Goal: Task Accomplishment & Management: Use online tool/utility

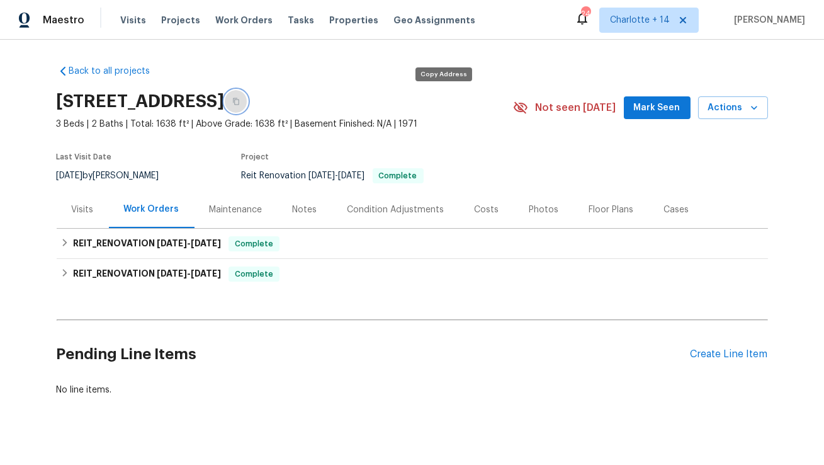
click at [247, 99] on button "button" at bounding box center [236, 101] width 23 height 23
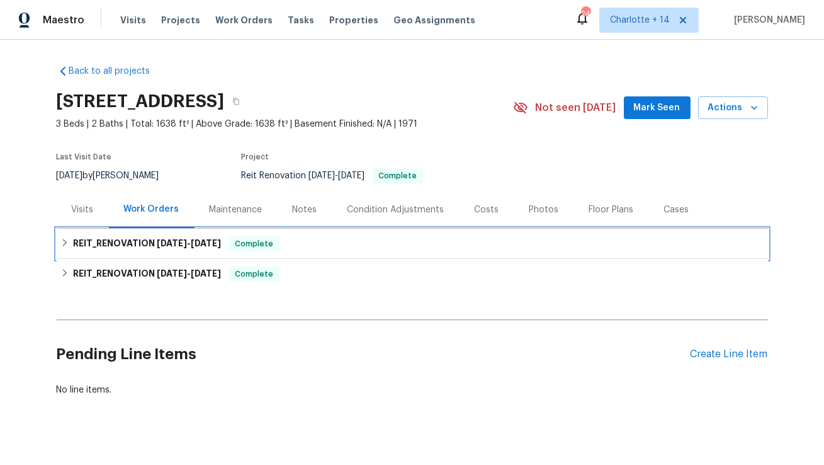
click at [159, 249] on h6 "REIT_RENOVATION [DATE] - [DATE]" at bounding box center [147, 243] width 148 height 15
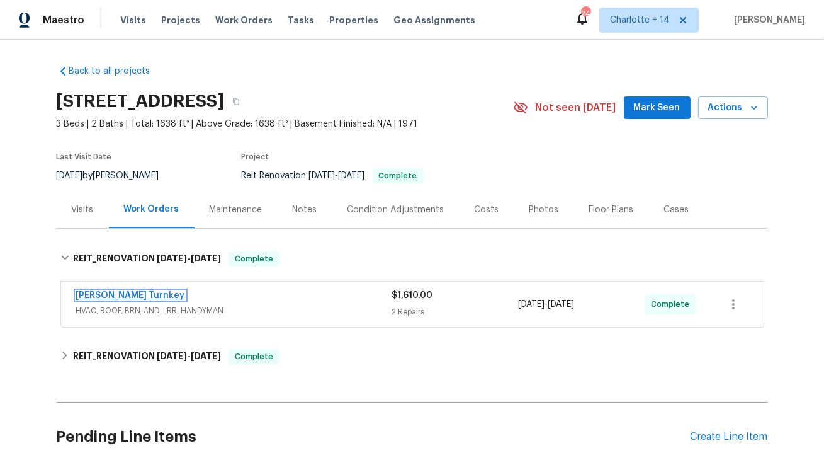
click at [110, 298] on link "[PERSON_NAME] Turnkey" at bounding box center [130, 295] width 109 height 9
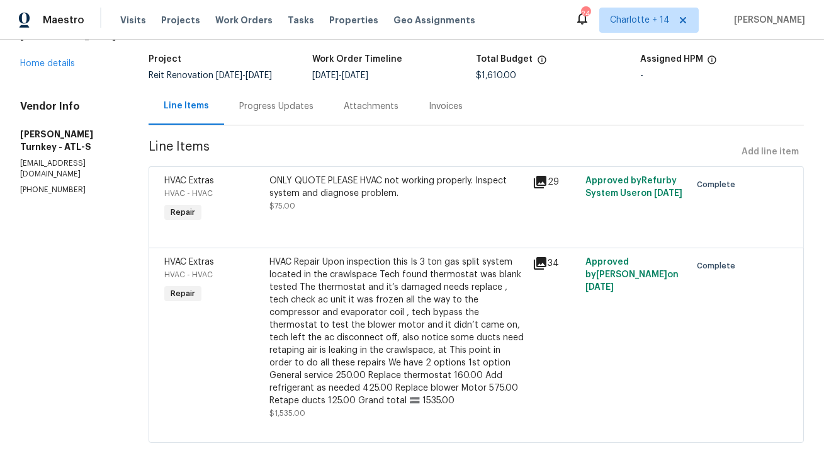
scroll to position [89, 0]
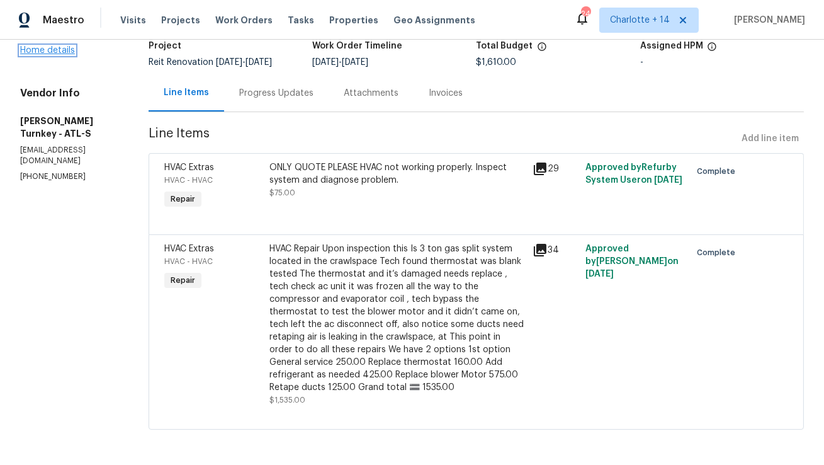
click at [47, 55] on link "Home details" at bounding box center [47, 50] width 55 height 9
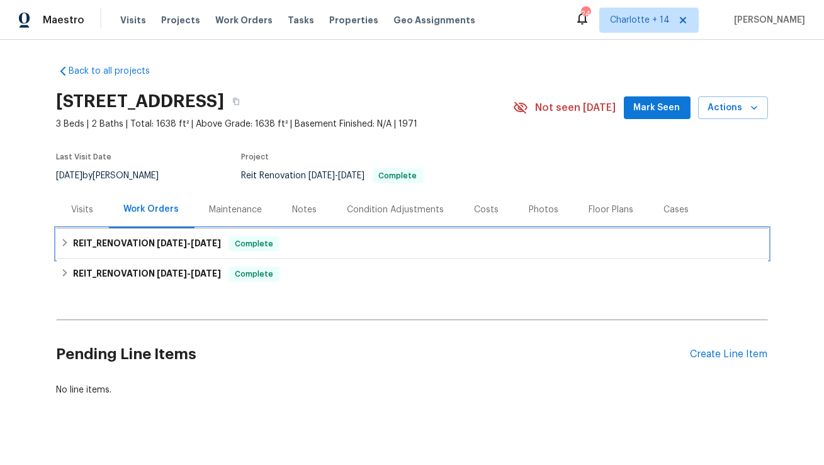
click at [164, 244] on span "[DATE]" at bounding box center [172, 243] width 30 height 9
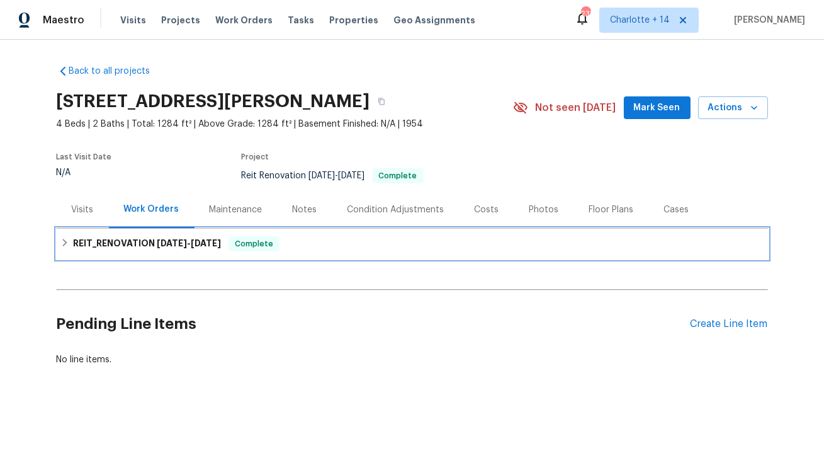
click at [181, 240] on span "[DATE]" at bounding box center [172, 243] width 30 height 9
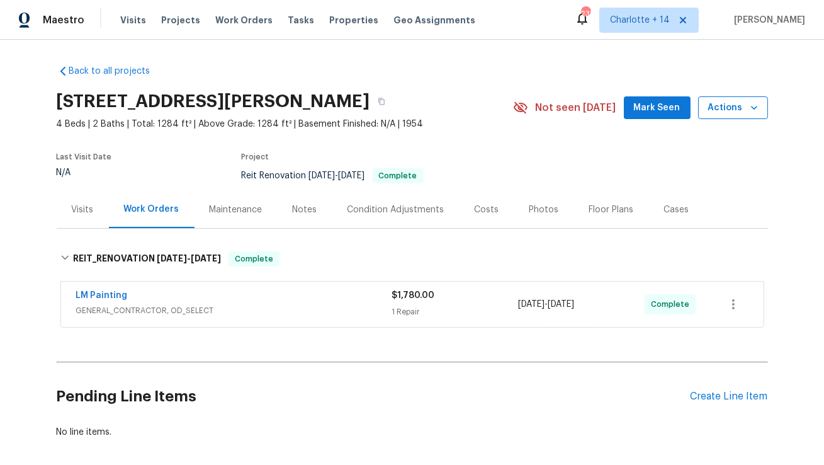
click at [758, 101] on icon "button" at bounding box center [754, 107] width 13 height 13
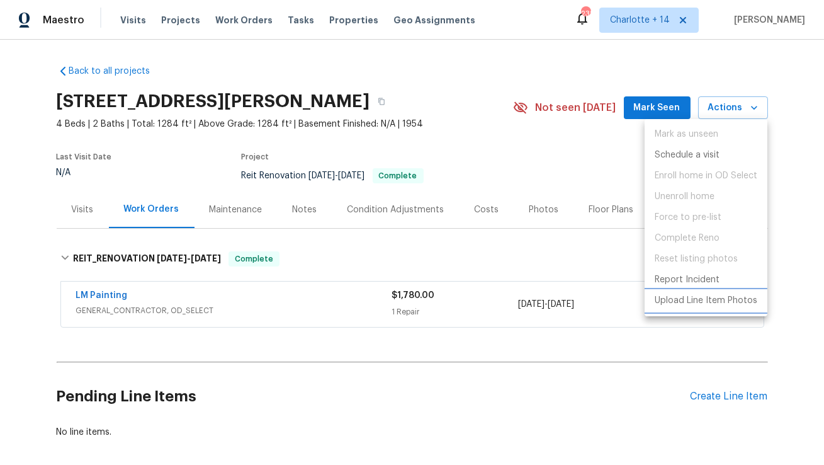
click at [685, 300] on p "Upload Line Item Photos" at bounding box center [706, 300] width 103 height 13
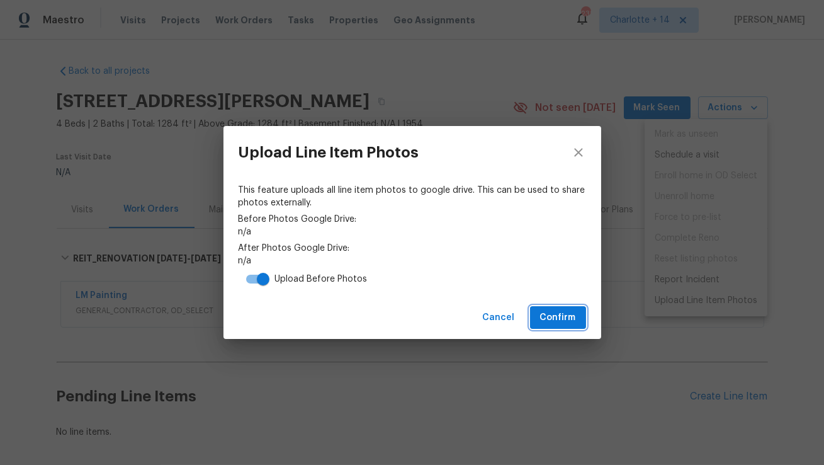
click at [546, 313] on span "Confirm" at bounding box center [558, 318] width 36 height 16
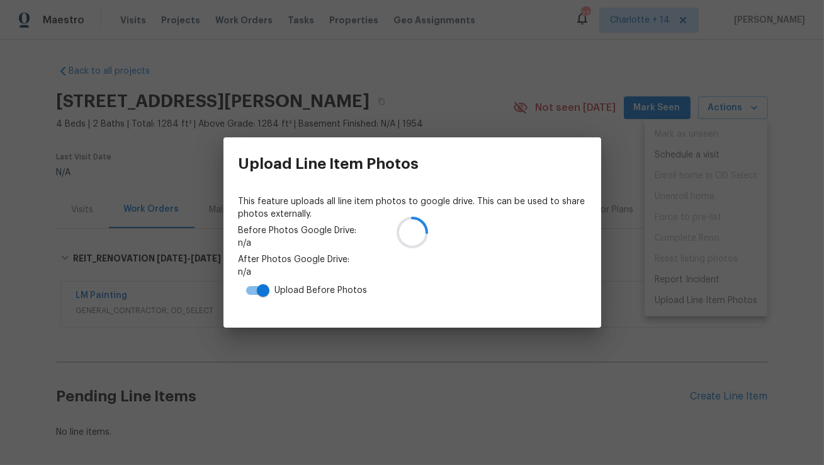
click at [250, 291] on div at bounding box center [412, 232] width 378 height 190
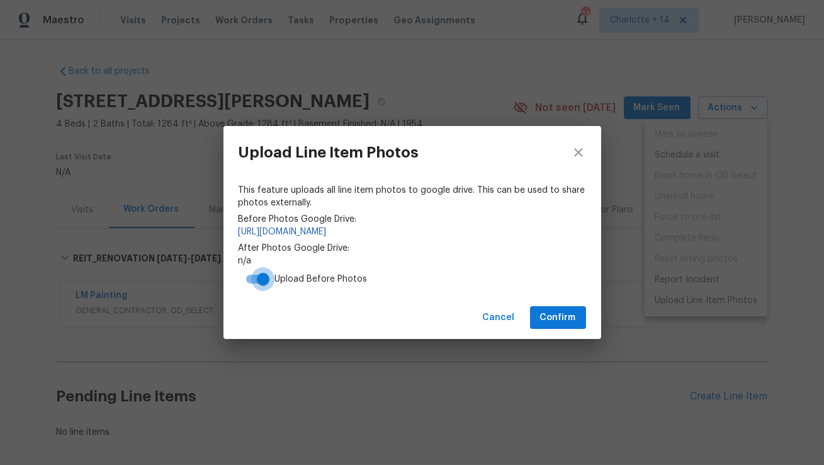
click at [254, 278] on input "checkbox" at bounding box center [263, 279] width 72 height 24
checkbox input "false"
click at [577, 154] on icon "close" at bounding box center [578, 152] width 15 height 15
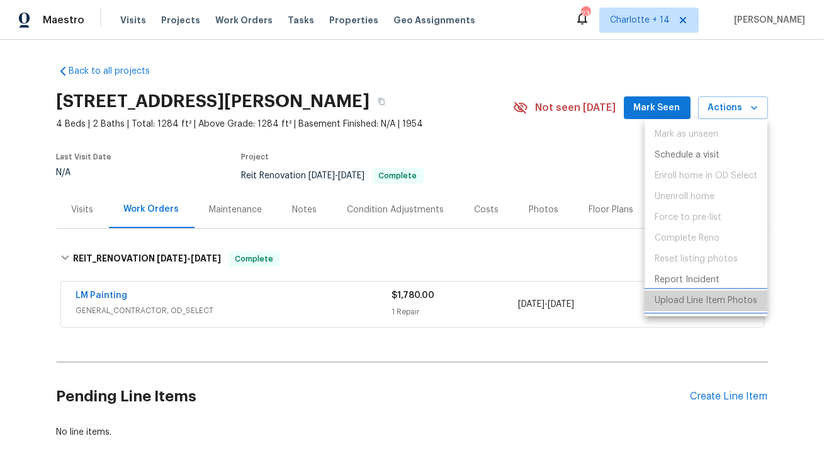
click at [670, 300] on p "Upload Line Item Photos" at bounding box center [706, 300] width 103 height 13
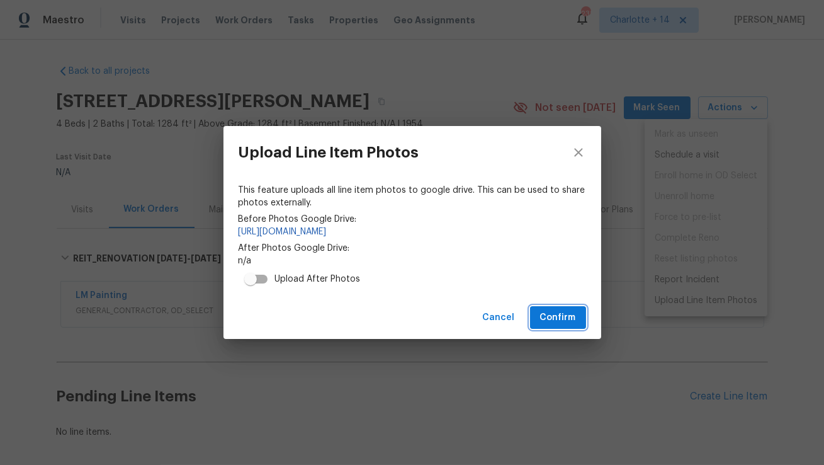
click at [543, 318] on span "Confirm" at bounding box center [558, 318] width 36 height 16
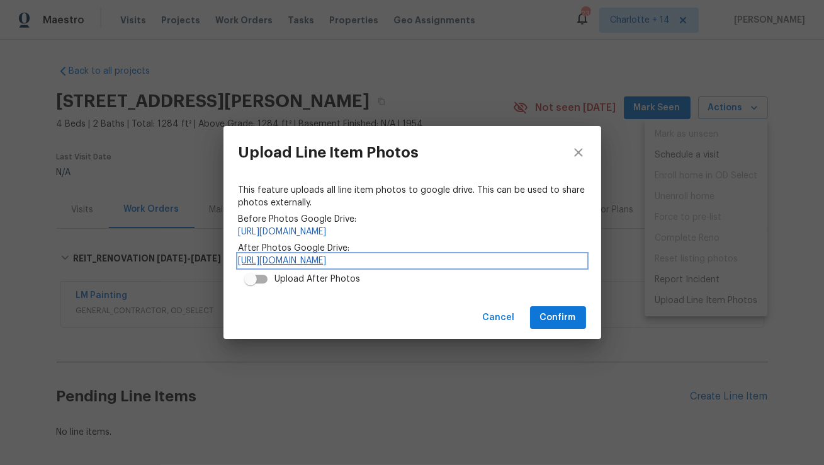
click at [421, 262] on link "https://drive.google.com/drive/folders/133jOHWzPjABO6st0EGPDmNxsVYpapqBR" at bounding box center [412, 260] width 347 height 13
